Goal: Task Accomplishment & Management: Complete application form

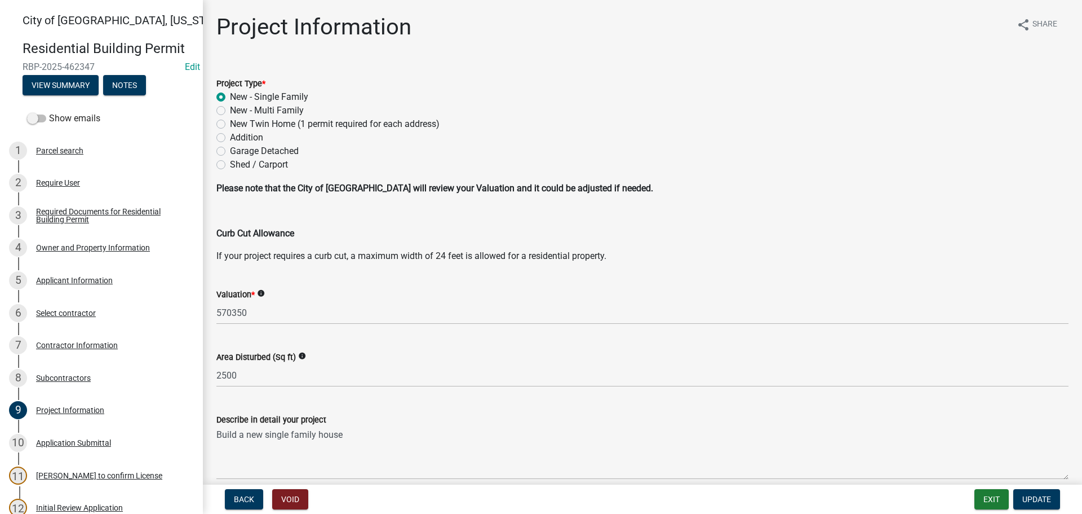
scroll to position [395, 0]
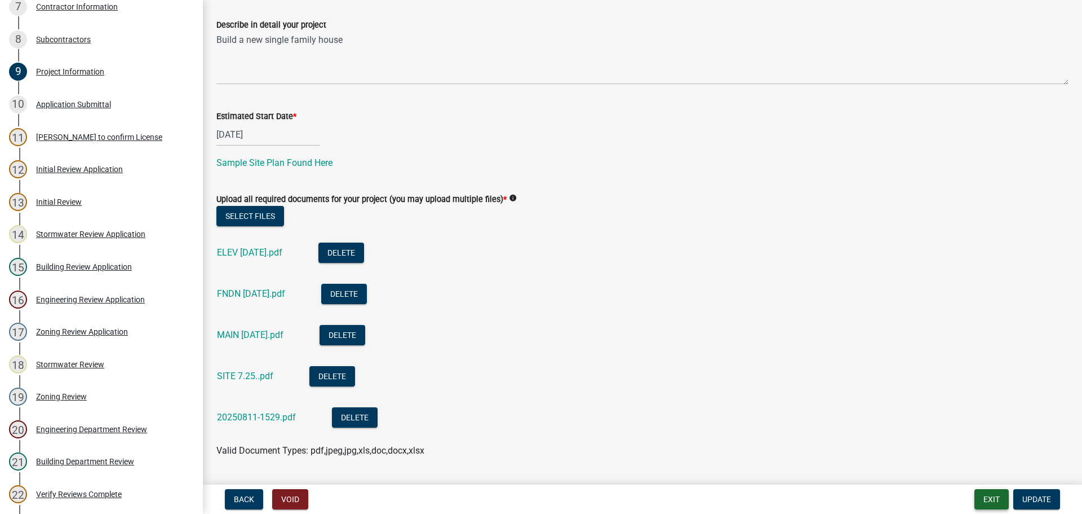
click at [988, 495] on button "Exit" at bounding box center [992, 499] width 34 height 20
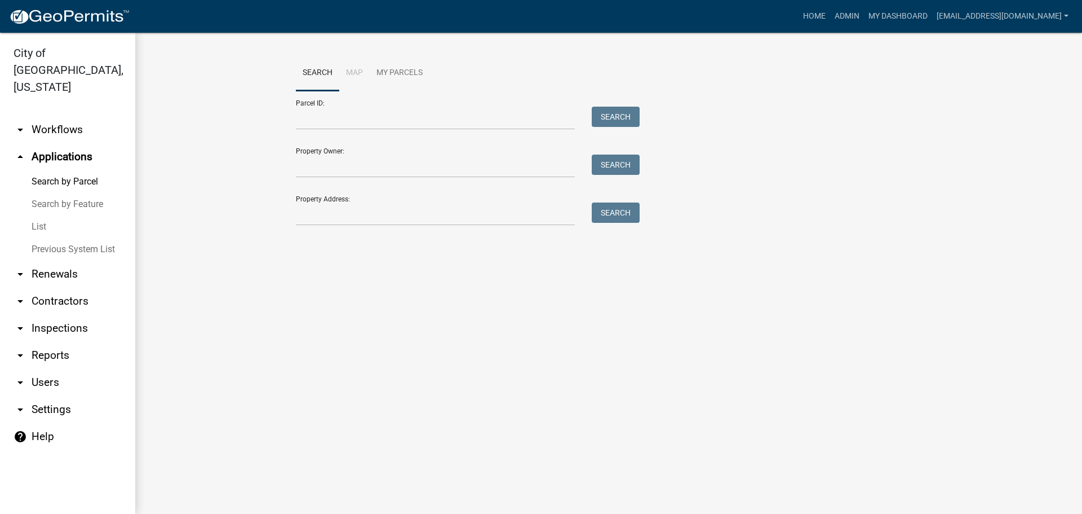
drag, startPoint x: 324, startPoint y: 226, endPoint x: 323, endPoint y: 219, distance: 6.9
click at [324, 225] on div "Search Map My Parcels Parcel ID: Search Property Owner: Search Property Address…" at bounding box center [609, 145] width 643 height 180
click at [319, 215] on input "Property Address:" at bounding box center [435, 213] width 279 height 23
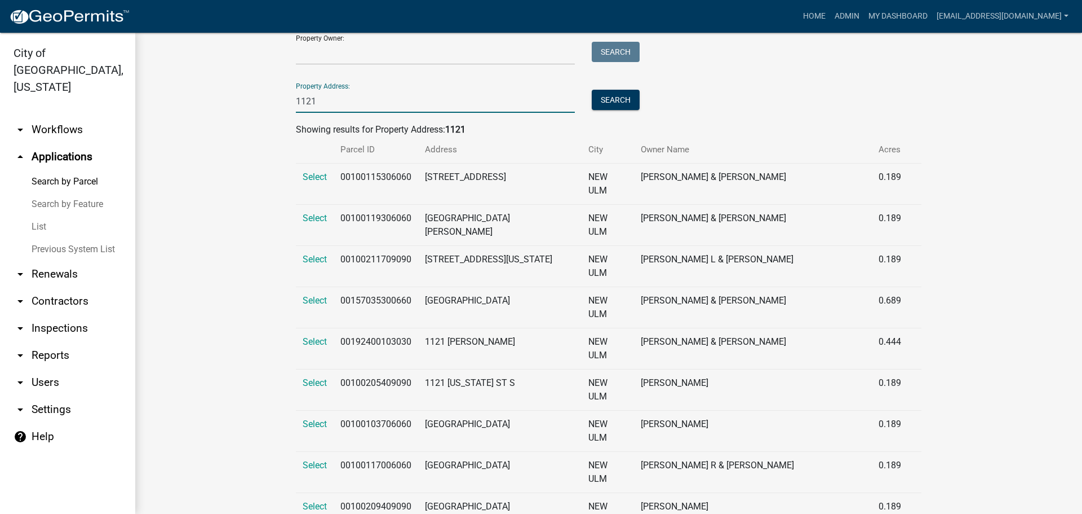
scroll to position [125, 0]
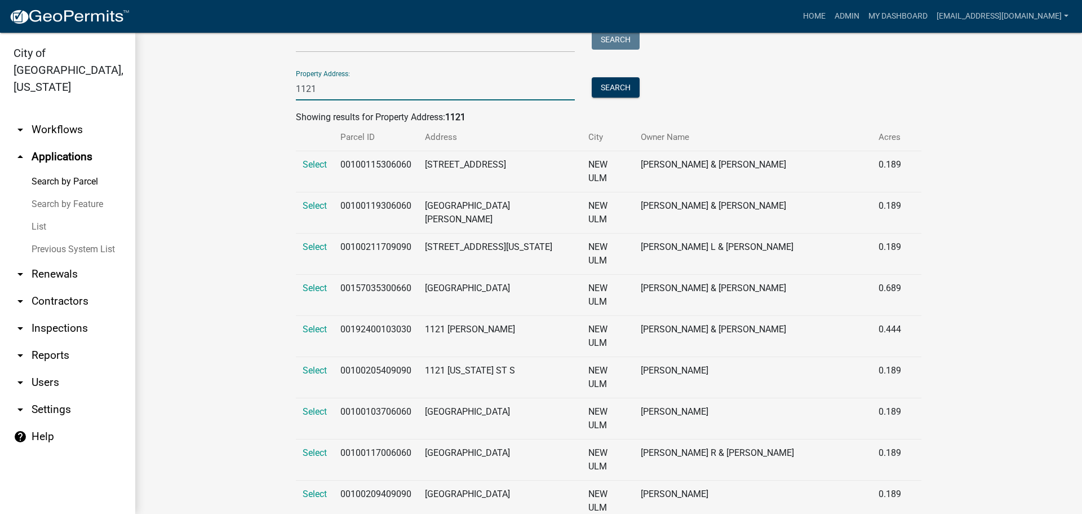
type input "1121"
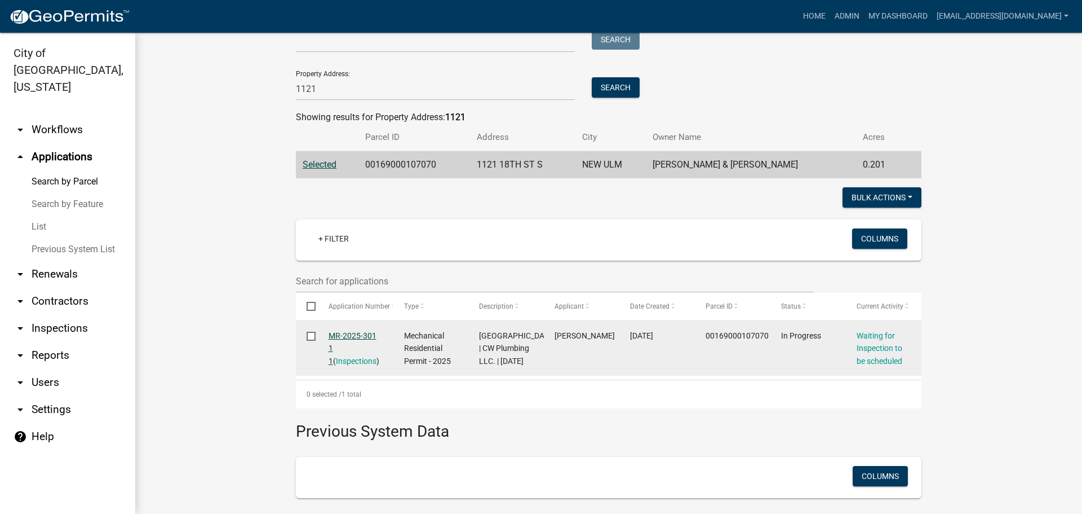
click at [353, 331] on link "MR-2025-301 1 1" at bounding box center [353, 348] width 48 height 35
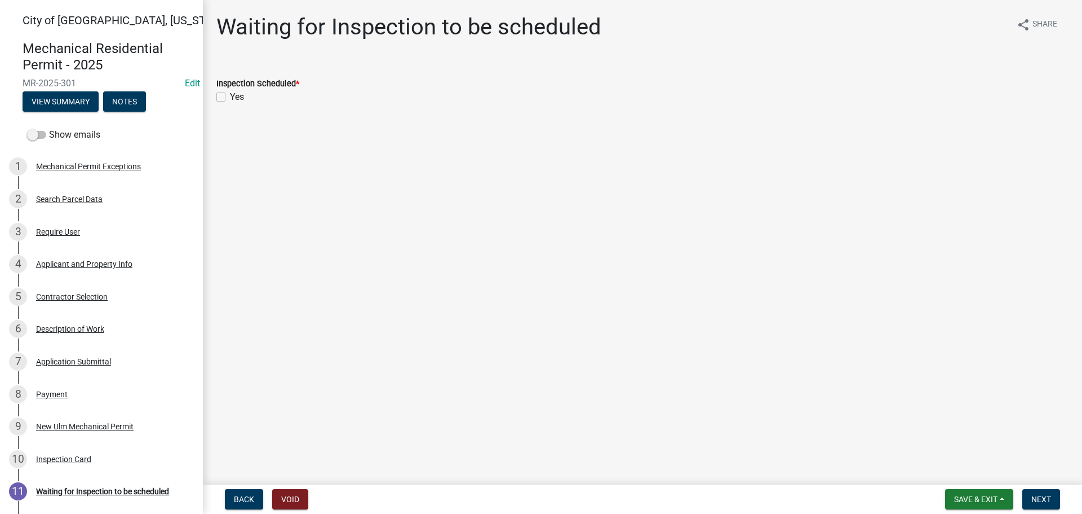
click at [230, 95] on label "Yes" at bounding box center [237, 97] width 14 height 14
click at [230, 95] on input "Yes" at bounding box center [233, 93] width 7 height 7
checkbox input "true"
click at [1030, 494] on button "Next" at bounding box center [1042, 499] width 38 height 20
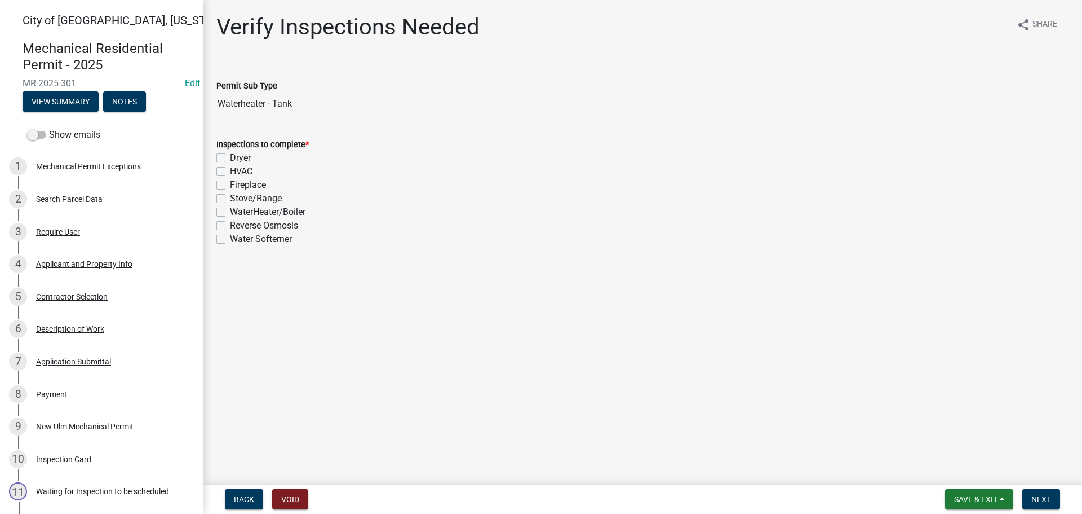
click at [230, 211] on label "WaterHeater/Boiler" at bounding box center [268, 212] width 76 height 14
click at [230, 211] on input "WaterHeater/Boiler" at bounding box center [233, 208] width 7 height 7
checkbox input "true"
checkbox input "false"
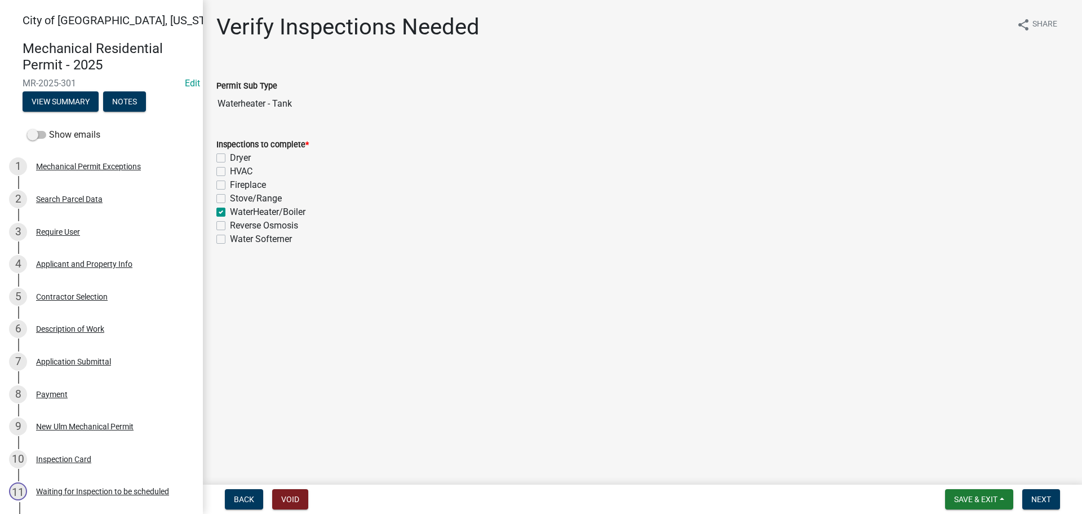
checkbox input "false"
checkbox input "true"
checkbox input "false"
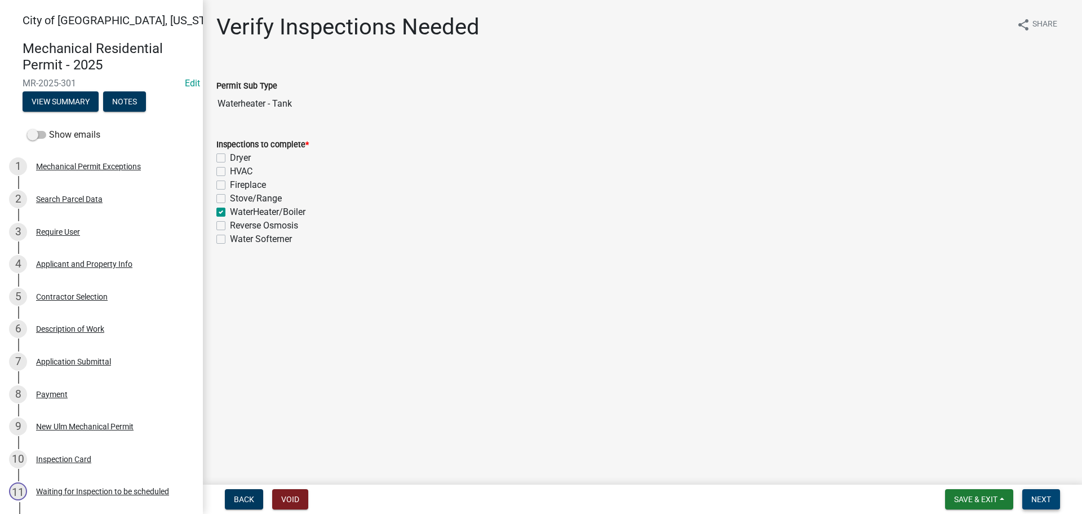
click at [1047, 503] on span "Next" at bounding box center [1042, 498] width 20 height 9
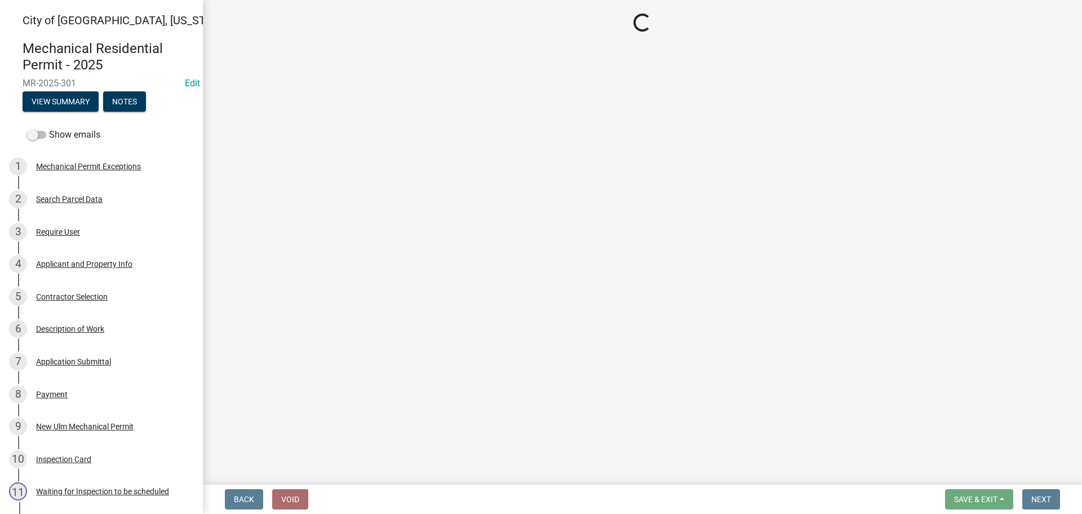
select select "805d55ac-e238-4e04-8f8e-acc067f36c3e"
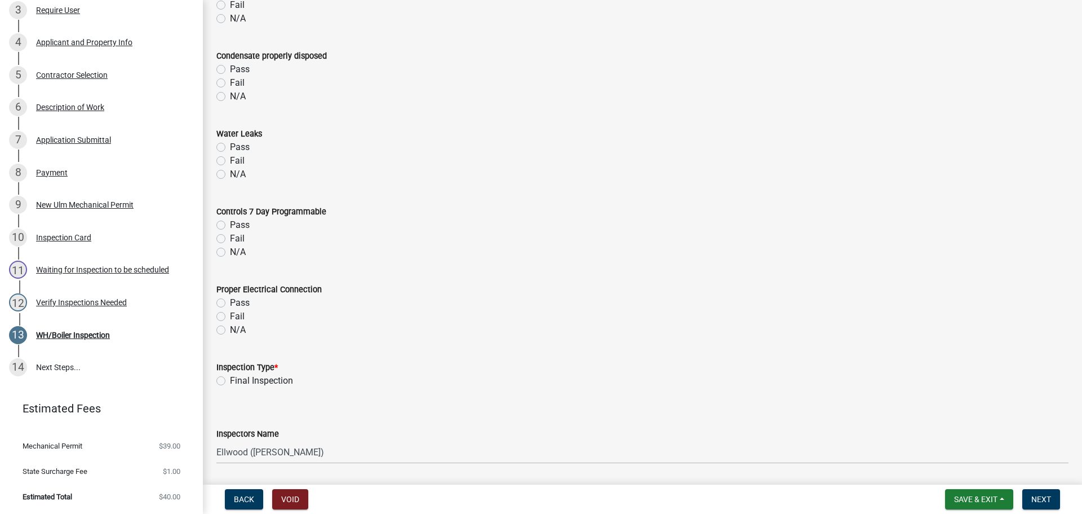
scroll to position [902, 0]
click at [230, 379] on label "Final Inspection" at bounding box center [261, 380] width 63 height 14
click at [230, 379] on input "Final Inspection" at bounding box center [233, 376] width 7 height 7
radio input "true"
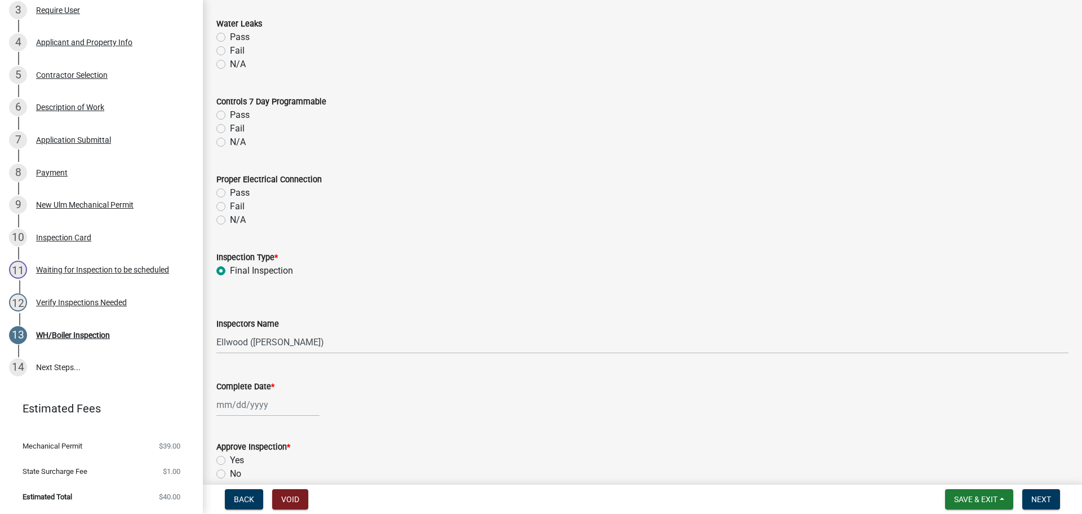
scroll to position [1015, 0]
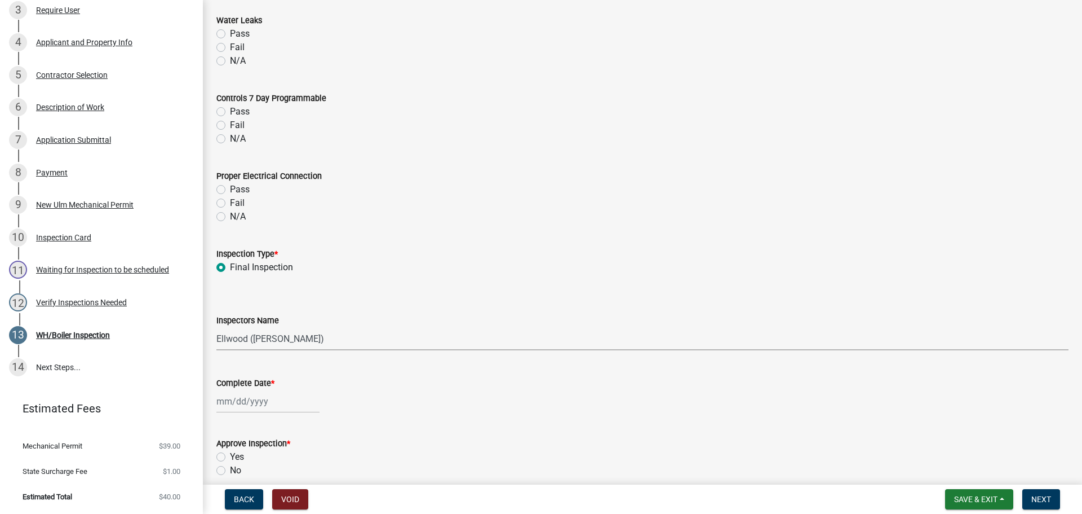
click at [265, 341] on select "Select Item... [PERSON_NAME] ([PERSON_NAME] - City of [GEOGRAPHIC_DATA]) [GEOGR…" at bounding box center [642, 338] width 852 height 23
select select "cd72df13-1819-4c17-818e-bd68a66556fb"
click at [216, 327] on select "Select Item... [PERSON_NAME] ([PERSON_NAME] - City of [GEOGRAPHIC_DATA]) [GEOGR…" at bounding box center [642, 338] width 852 height 23
select select "8"
select select "2025"
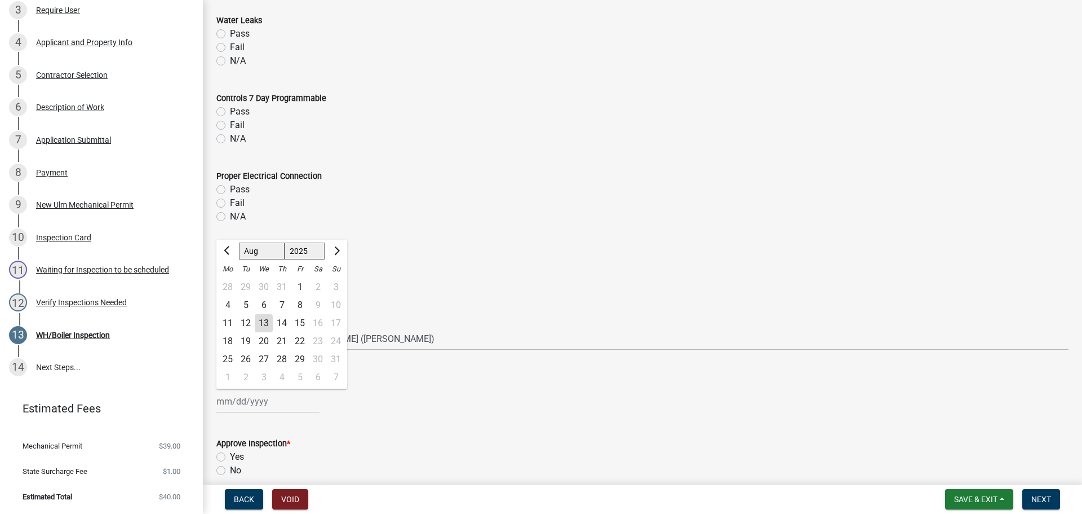
click at [229, 403] on div "[PERSON_NAME] Feb Mar Apr [PERSON_NAME][DATE] Oct Nov [DATE] 1526 1527 1528 152…" at bounding box center [267, 401] width 103 height 23
click at [264, 323] on div "13" at bounding box center [264, 323] width 18 height 18
type input "[DATE]"
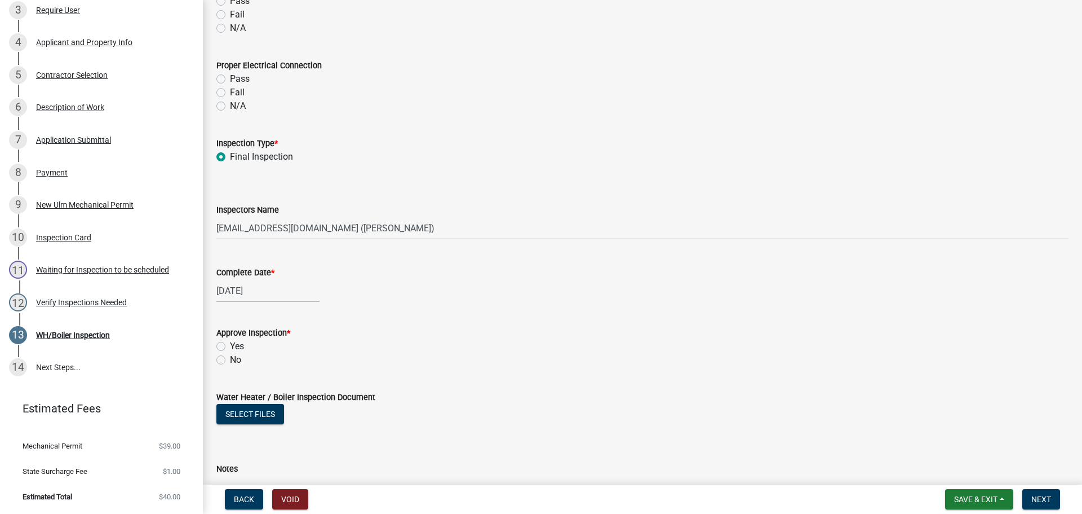
scroll to position [1128, 0]
click at [230, 344] on label "Yes" at bounding box center [237, 344] width 14 height 14
click at [230, 344] on input "Yes" at bounding box center [233, 340] width 7 height 7
radio input "true"
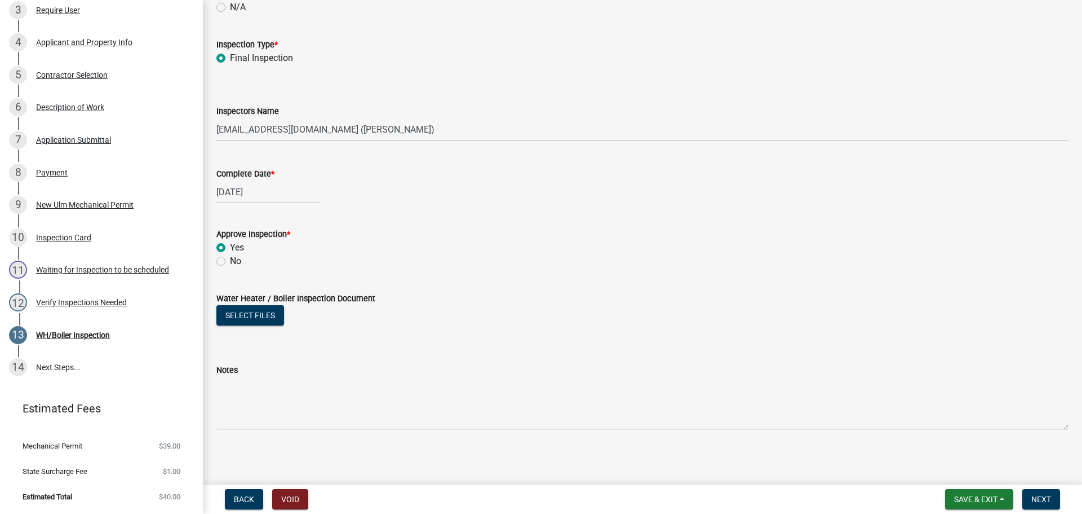
scroll to position [1227, 0]
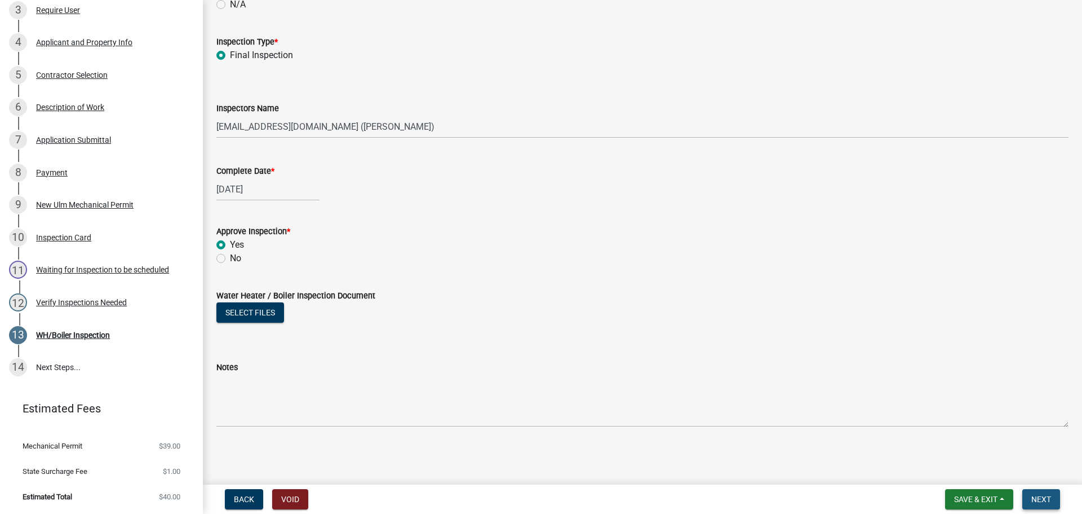
click at [1038, 502] on span "Next" at bounding box center [1042, 498] width 20 height 9
